Goal: Transaction & Acquisition: Purchase product/service

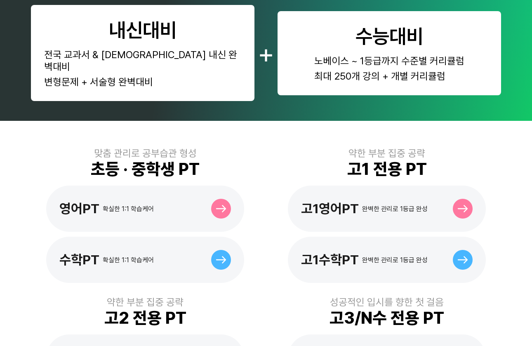
scroll to position [225, 0]
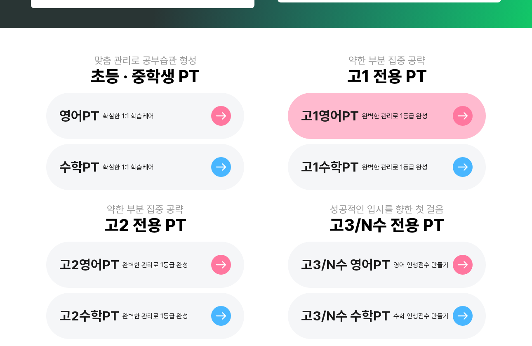
click at [347, 108] on div "고1영어PT" at bounding box center [330, 116] width 58 height 16
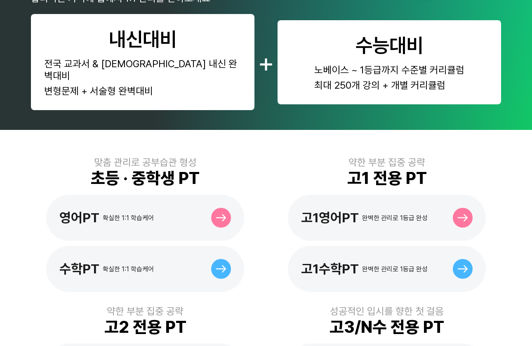
scroll to position [150, 0]
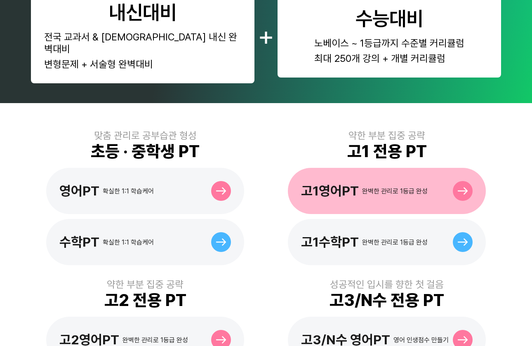
click at [305, 183] on div "고1영어PT" at bounding box center [330, 191] width 58 height 16
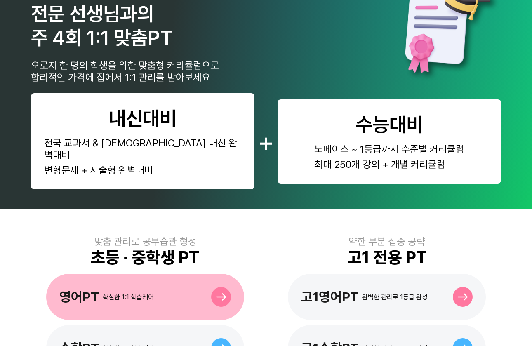
scroll to position [112, 0]
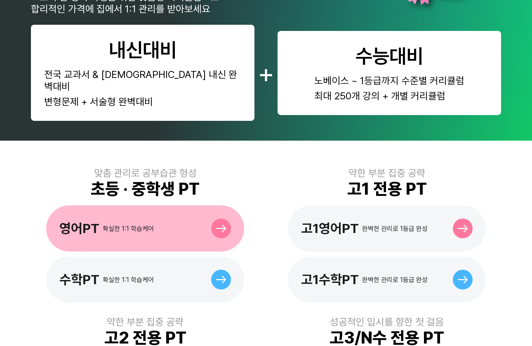
click at [169, 233] on div "영어PT 확실한 1:1 학습케어" at bounding box center [145, 228] width 198 height 46
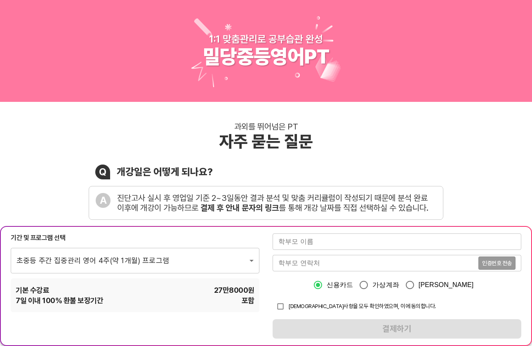
click at [443, 152] on div "과외를 뛰어넘은 PT 자주 묻는 질문 Q 개강일은 어떻게 되나요? A 진단고사 실시 후 영업일 기준 2~3일동안 결과 분석 및 맞춤 커리큘럼이…" at bounding box center [266, 312] width 532 height 421
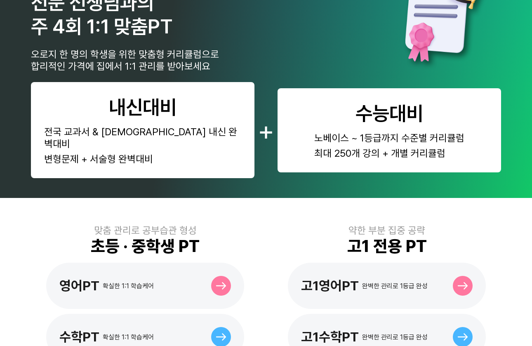
scroll to position [187, 0]
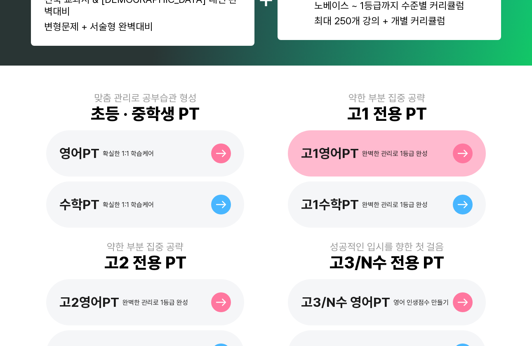
click at [356, 145] on div "고1영어PT" at bounding box center [330, 153] width 58 height 16
